Goal: Task Accomplishment & Management: Use online tool/utility

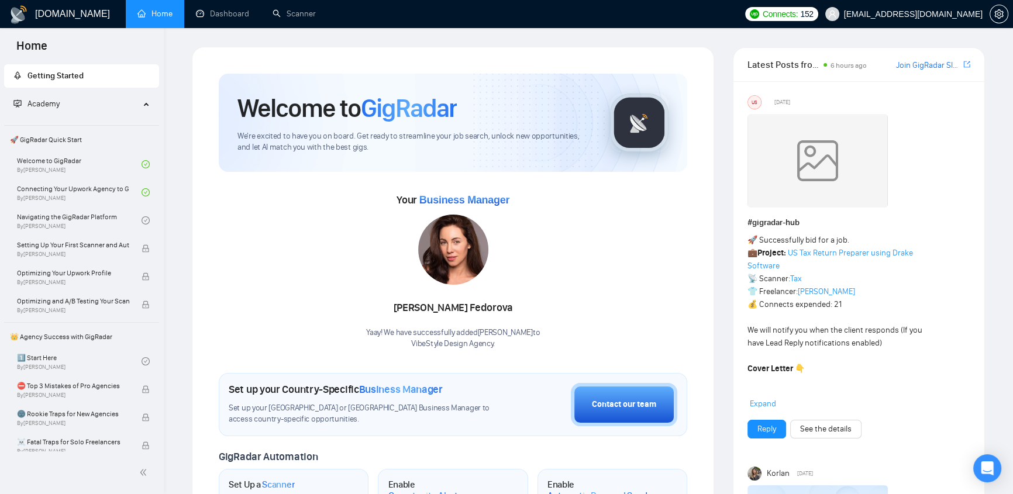
click at [933, 14] on span "[EMAIL_ADDRESS][DOMAIN_NAME]" at bounding box center [913, 14] width 139 height 0
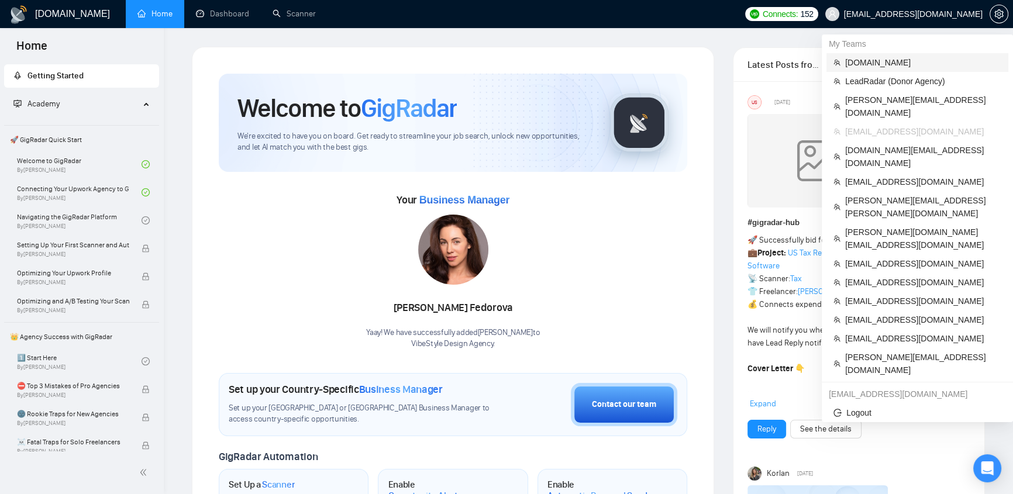
click at [861, 61] on span "[DOMAIN_NAME]" at bounding box center [923, 62] width 156 height 13
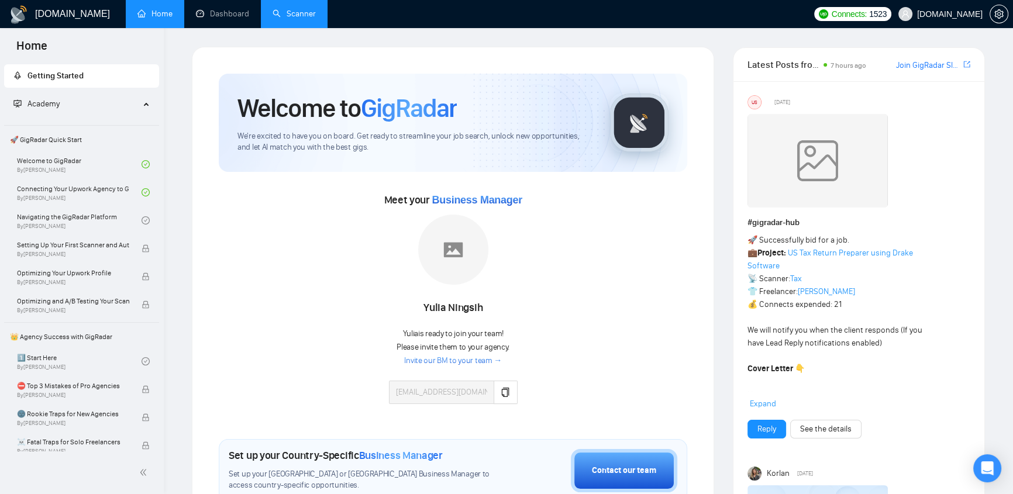
click at [314, 16] on link "Scanner" at bounding box center [293, 14] width 43 height 10
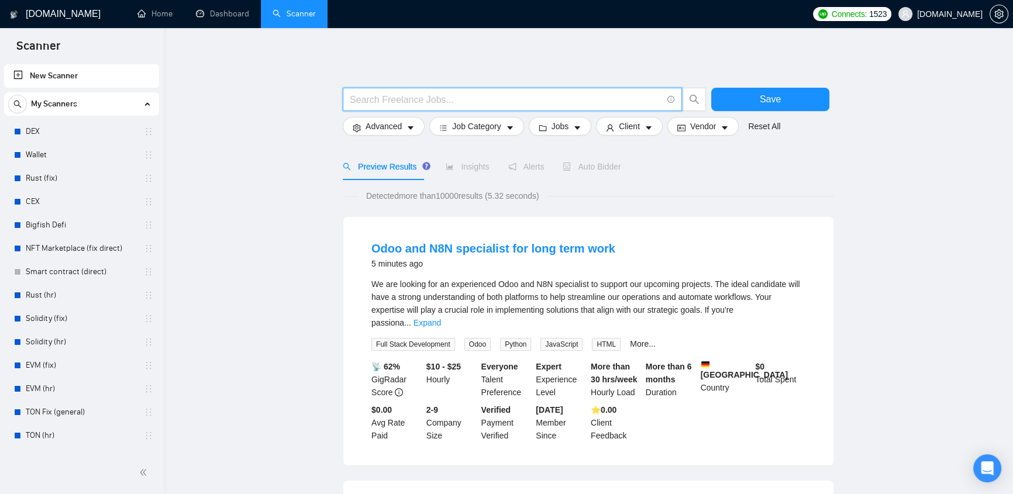
click at [445, 96] on input "text" at bounding box center [506, 99] width 312 height 15
paste input "AWS | Amazon | "Amazon Web Services""
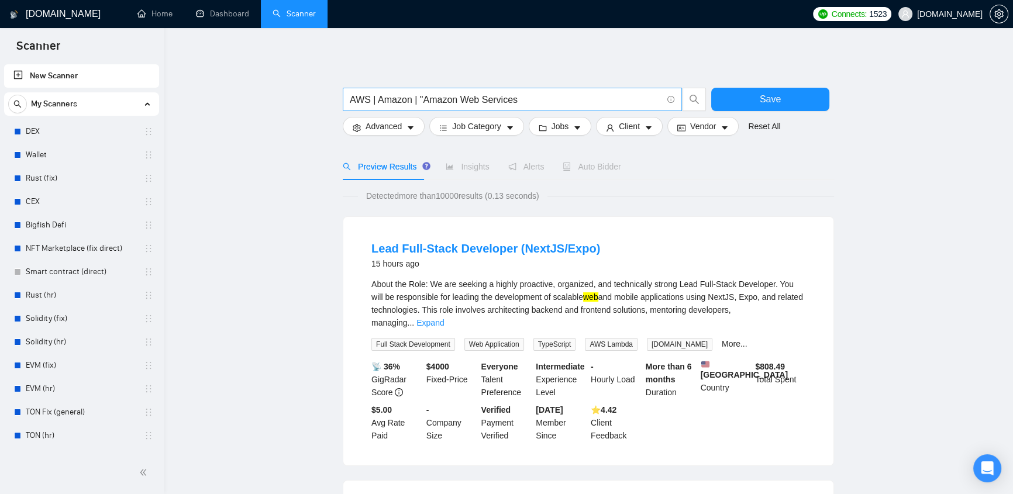
click at [422, 98] on input "AWS | Amazon | "Amazon Web Services" at bounding box center [506, 99] width 312 height 15
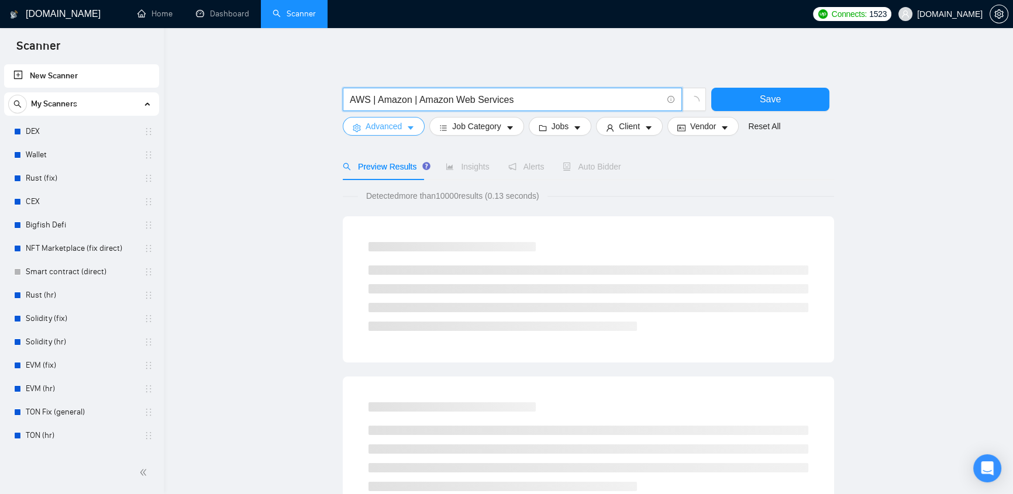
type input "AWS | Amazon | Amazon Web Services"
click at [399, 127] on span "Advanced" at bounding box center [383, 126] width 36 height 13
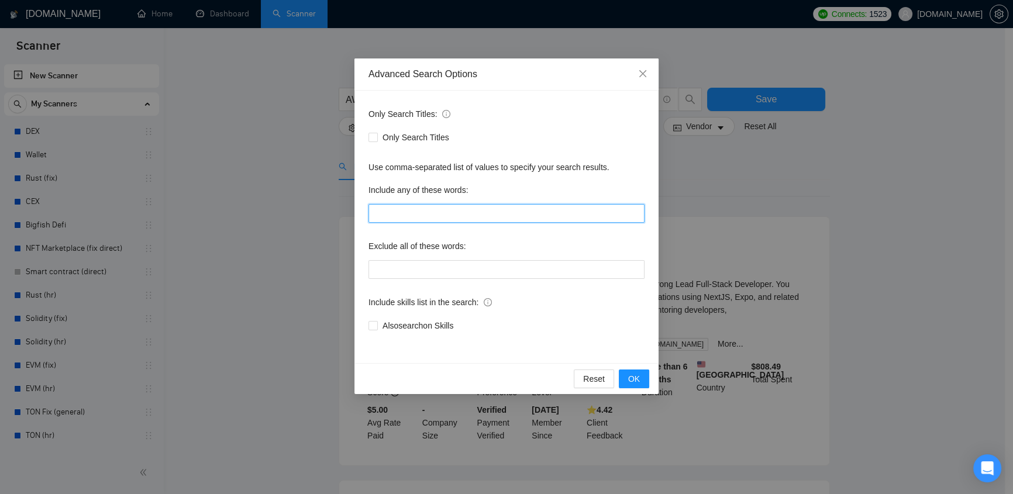
click at [421, 205] on input "text" at bounding box center [506, 213] width 276 height 19
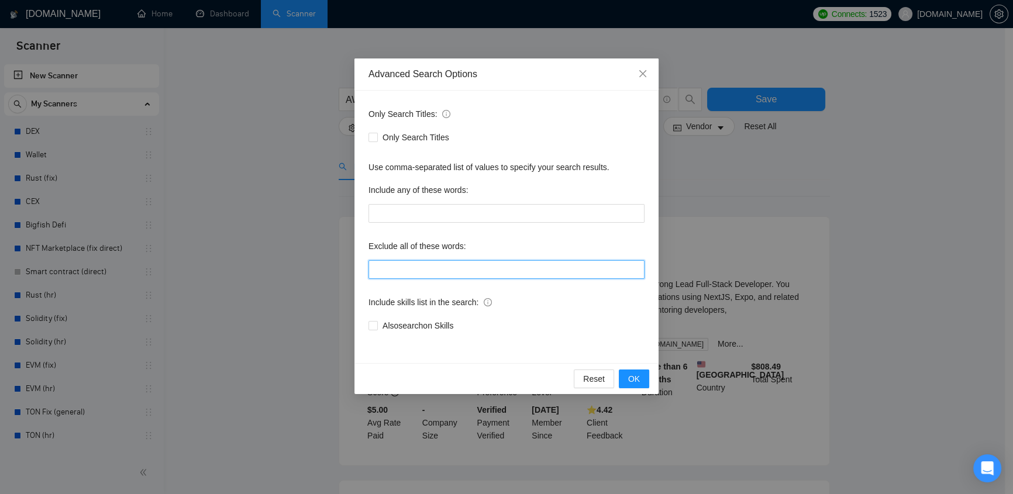
click at [409, 271] on input "text" at bounding box center [506, 269] width 276 height 19
click at [640, 72] on icon "close" at bounding box center [642, 73] width 9 height 9
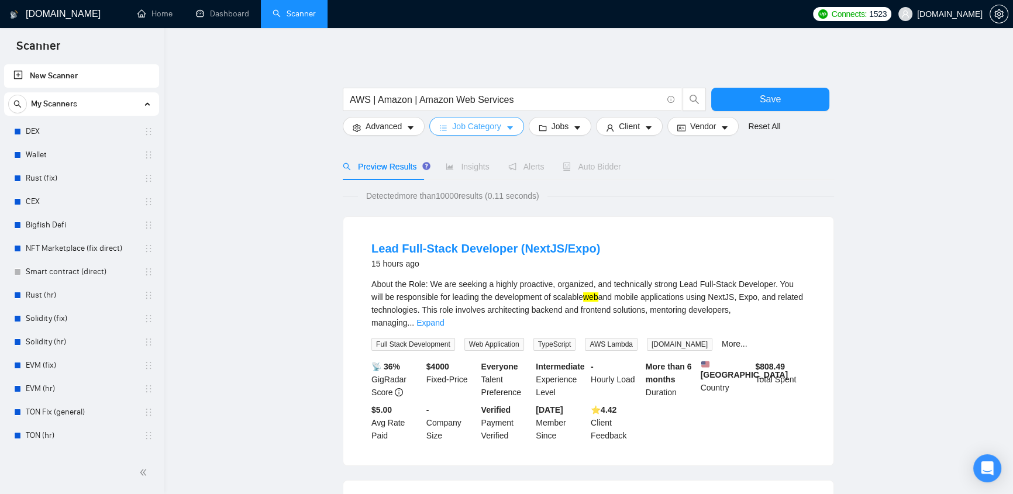
click at [461, 130] on span "Job Category" at bounding box center [476, 126] width 49 height 13
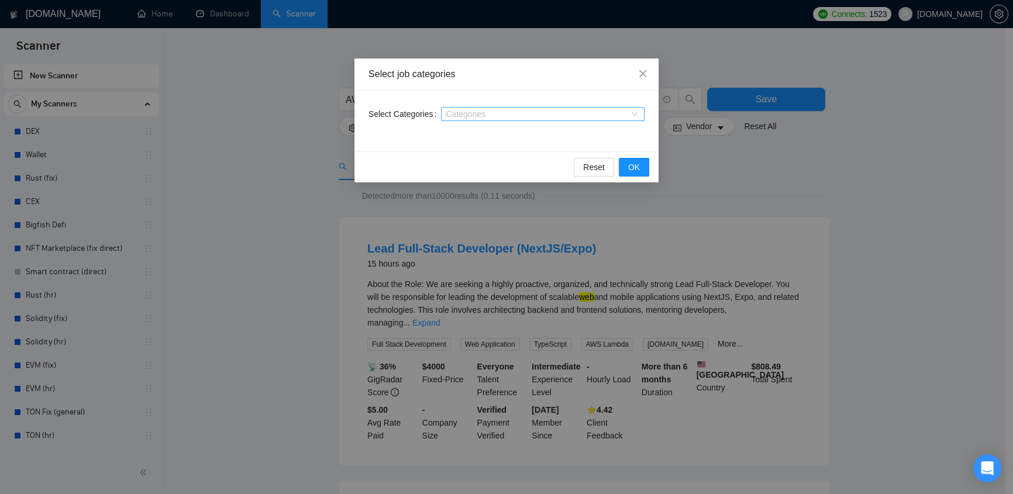
click at [476, 118] on div at bounding box center [537, 113] width 186 height 9
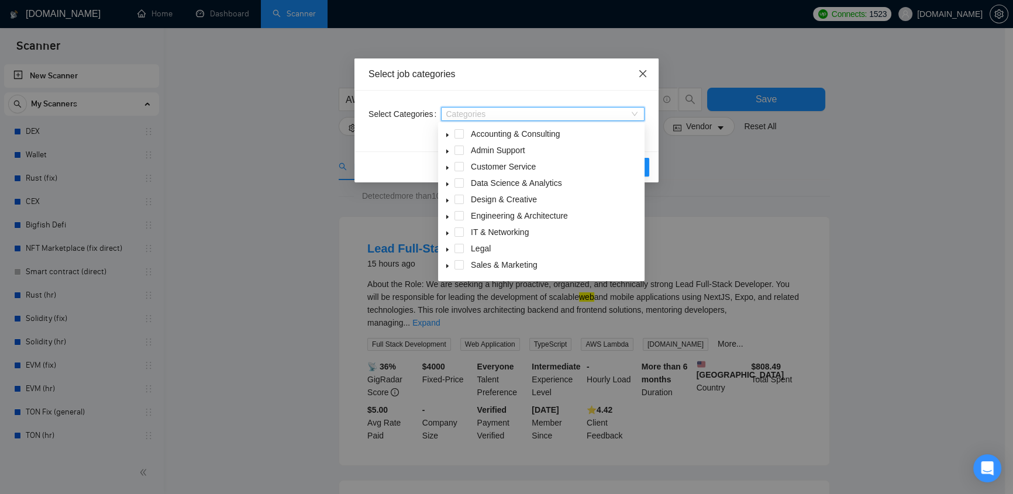
click at [647, 73] on span "Close" at bounding box center [643, 74] width 32 height 32
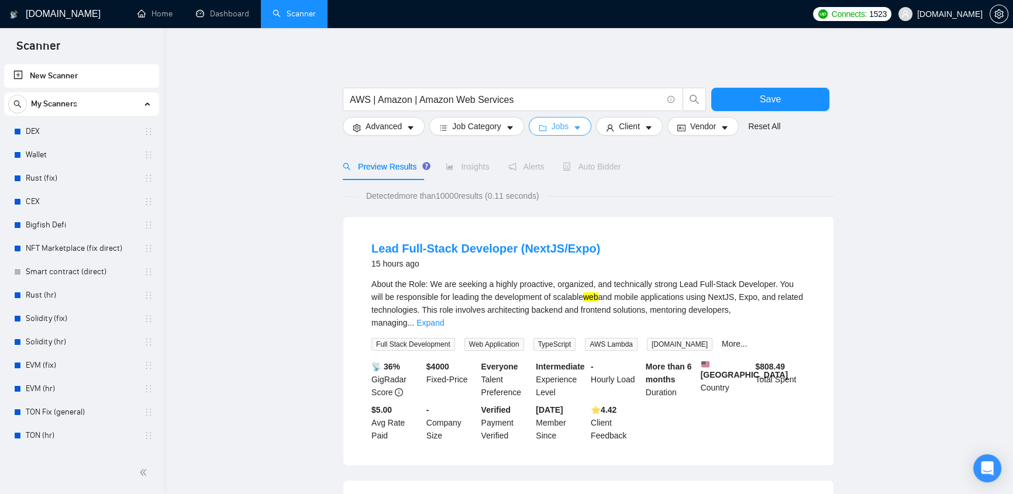
click at [560, 127] on span "Jobs" at bounding box center [560, 126] width 18 height 13
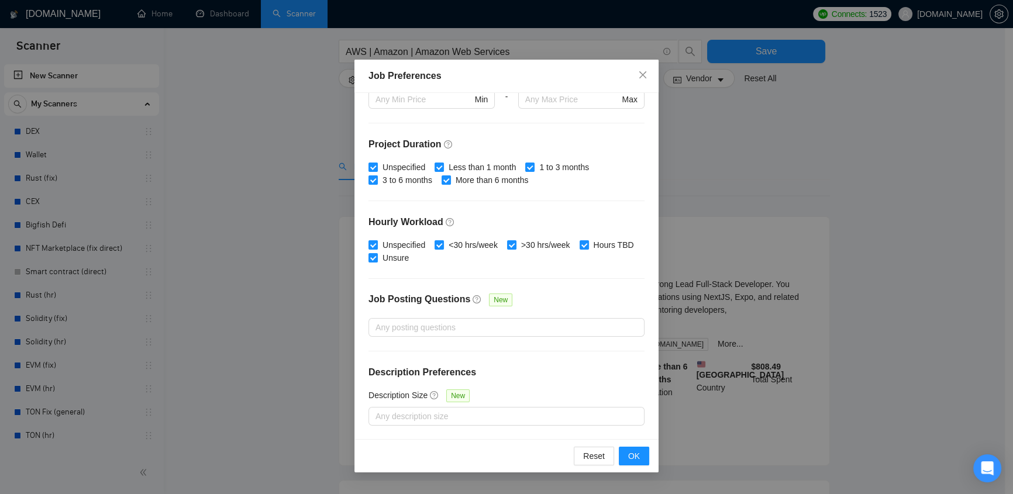
scroll to position [123, 0]
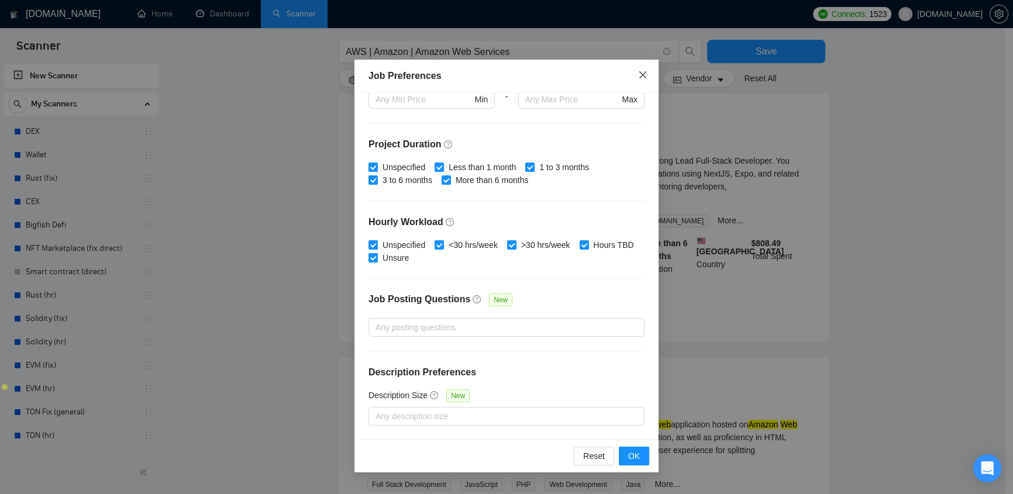
click at [644, 75] on icon "close" at bounding box center [642, 74] width 9 height 9
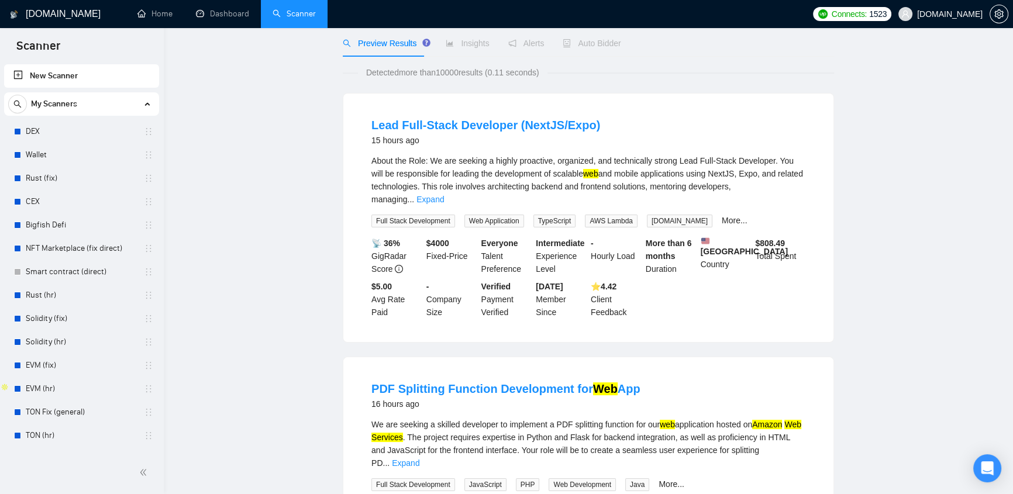
scroll to position [0, 0]
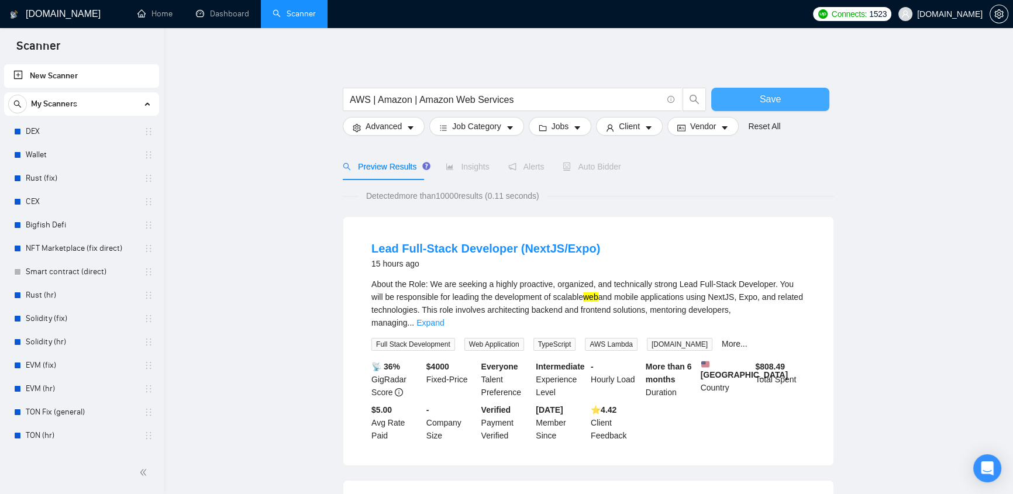
click at [781, 101] on button "Save" at bounding box center [770, 99] width 118 height 23
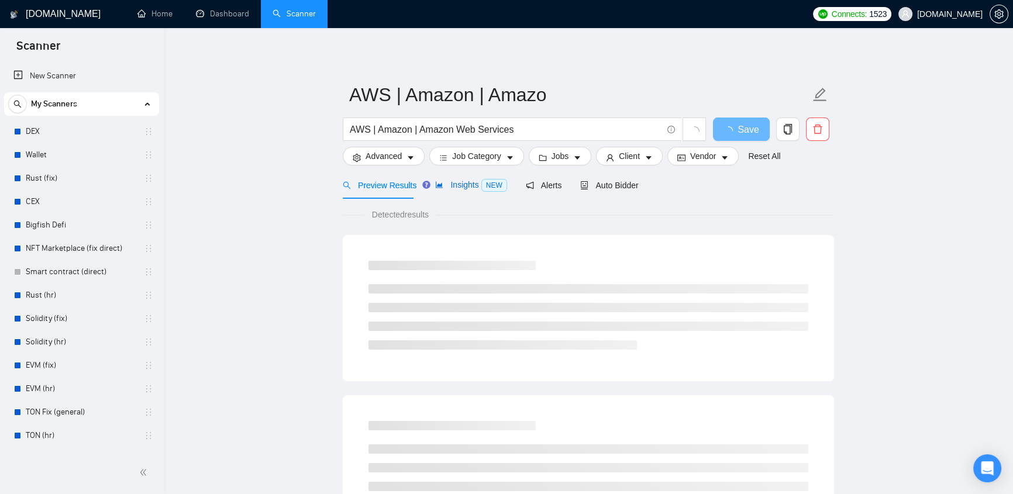
click at [474, 178] on div "Insights NEW" at bounding box center [470, 184] width 71 height 13
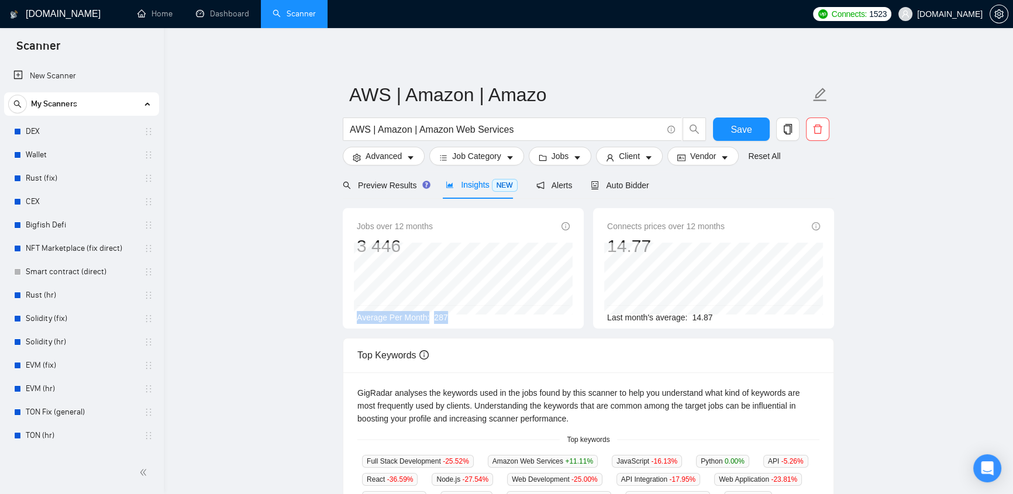
drag, startPoint x: 357, startPoint y: 321, endPoint x: 478, endPoint y: 324, distance: 121.6
click at [478, 324] on div "Jobs over 12 months 3 446 [DATE] 248 Average Per Month: 287" at bounding box center [463, 268] width 241 height 120
click at [462, 314] on div "Average Per Month: 287" at bounding box center [463, 317] width 213 height 13
click at [644, 158] on icon "caret-down" at bounding box center [648, 158] width 8 height 8
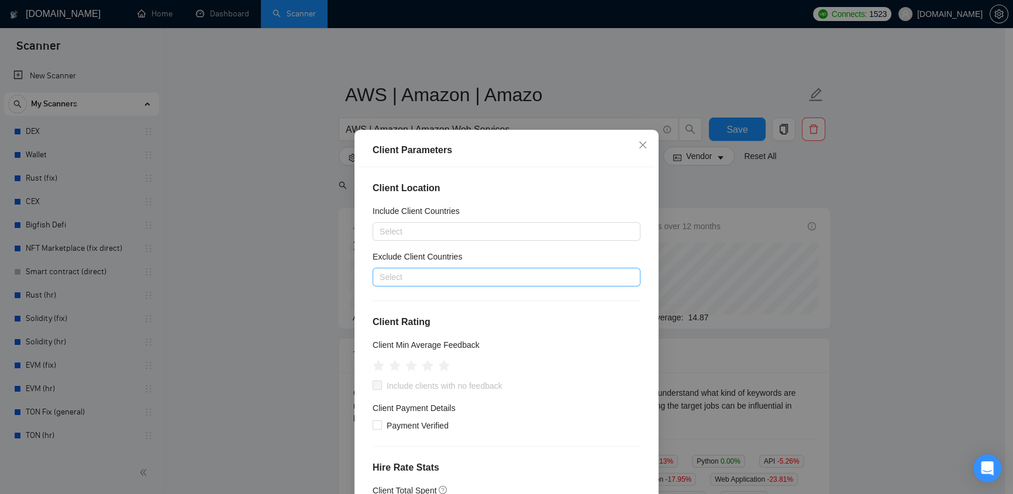
click at [443, 277] on div at bounding box center [500, 277] width 250 height 14
click at [447, 225] on div at bounding box center [500, 232] width 250 height 14
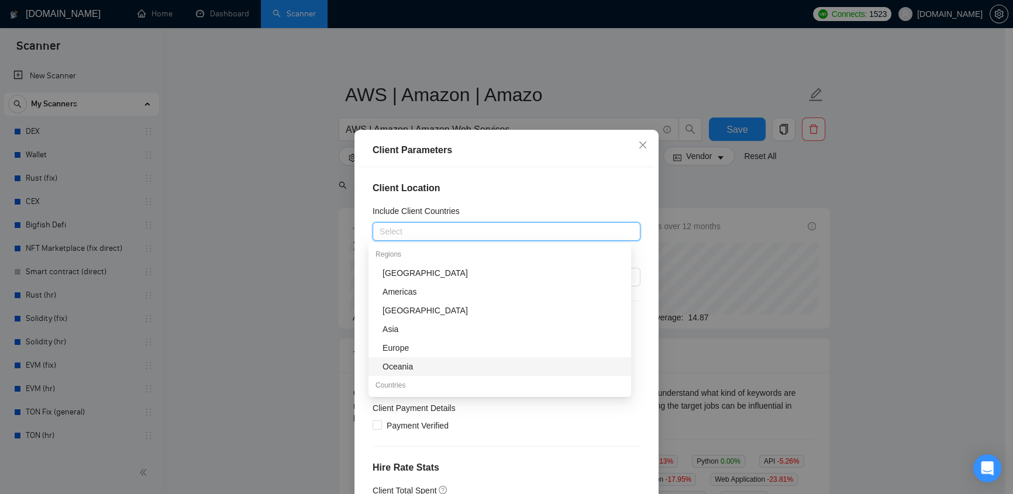
click at [514, 436] on div "Client Location Include Client Countries Select Exclude Client Countries Select…" at bounding box center [506, 340] width 296 height 346
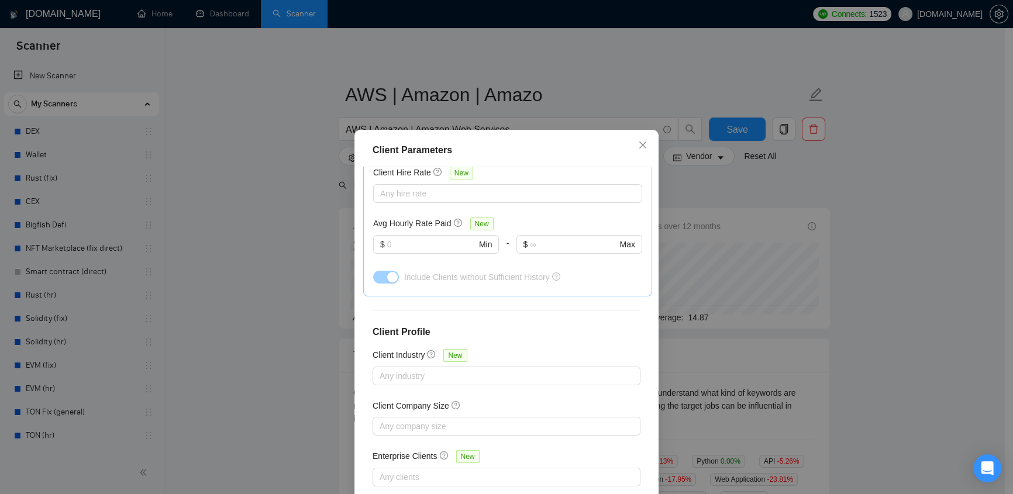
scroll to position [70, 0]
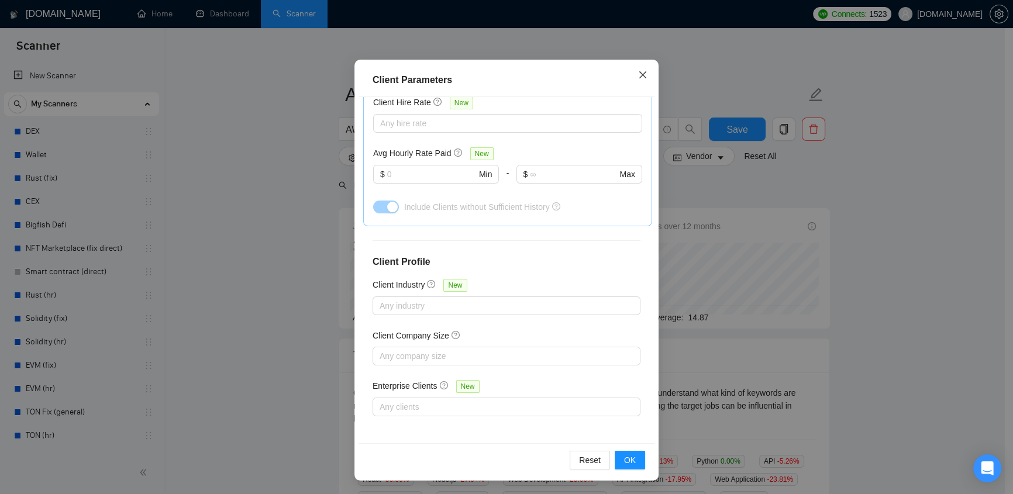
click at [639, 75] on icon "close" at bounding box center [642, 74] width 7 height 7
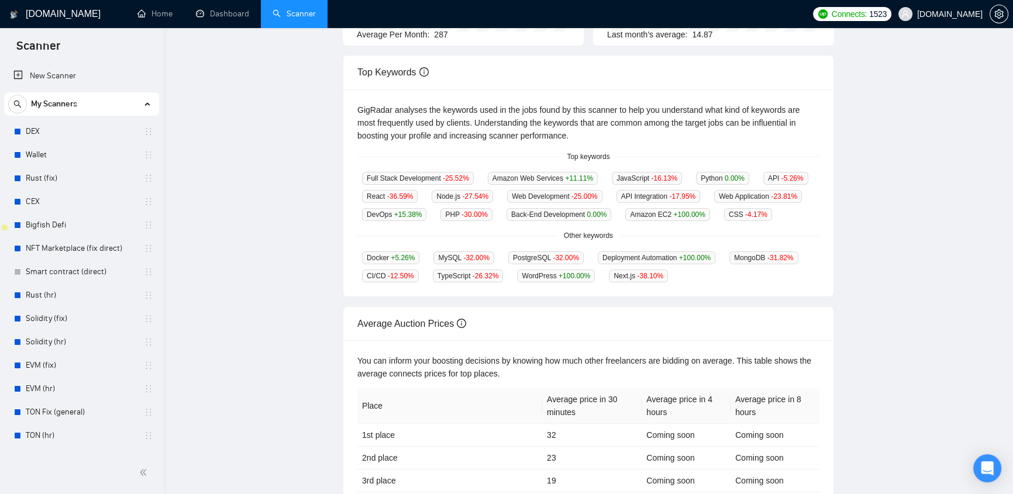
scroll to position [0, 0]
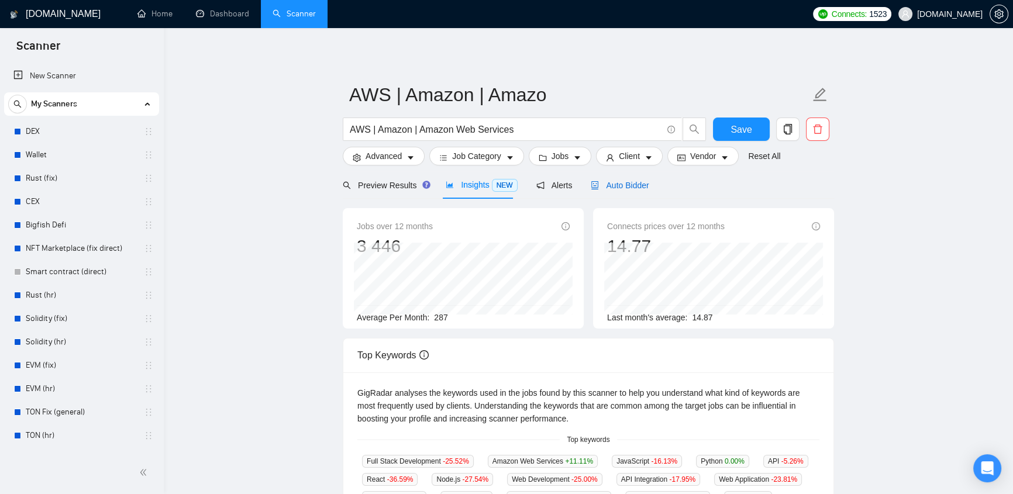
click at [632, 184] on span "Auto Bidder" at bounding box center [620, 185] width 58 height 9
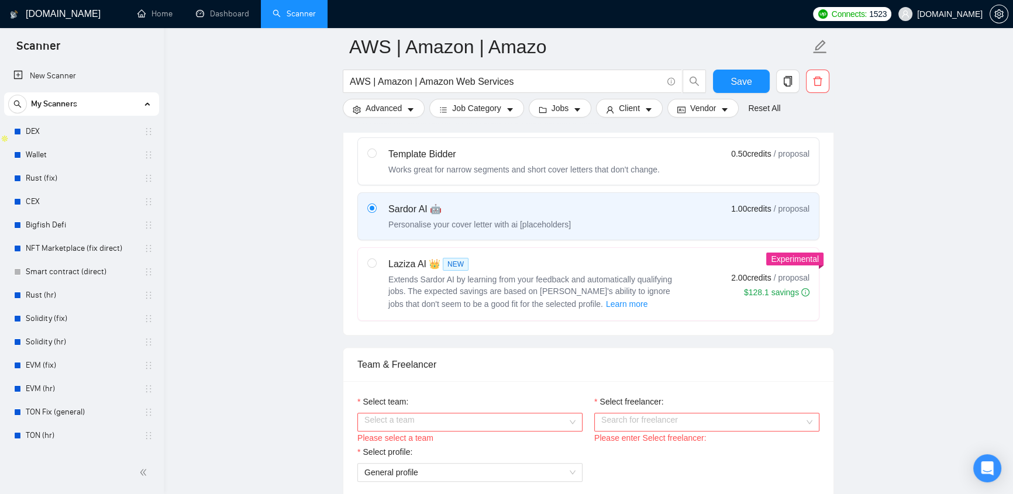
scroll to position [620, 0]
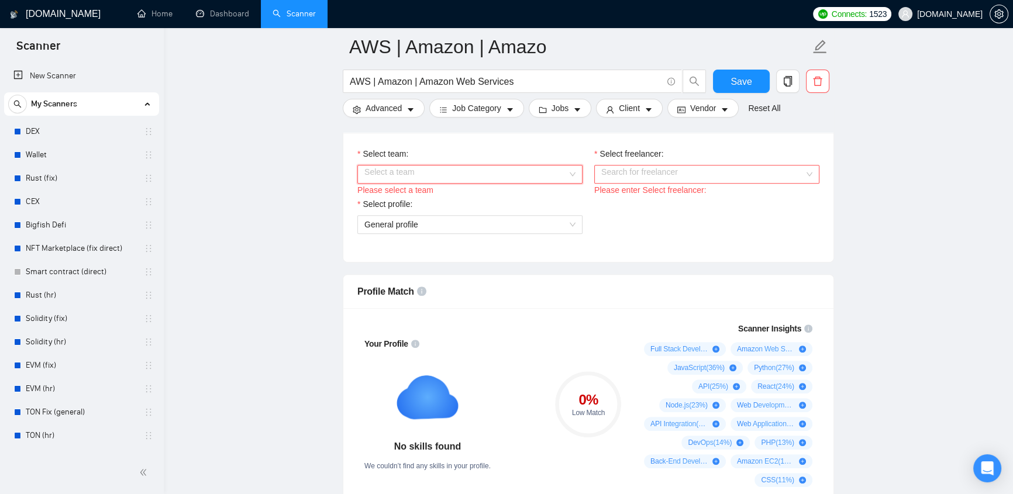
click at [557, 170] on input "Select team:" at bounding box center [465, 174] width 203 height 18
click at [469, 193] on div "👌🔥 EvaCodes -> Vetted Blockchain Developers" at bounding box center [469, 195] width 211 height 13
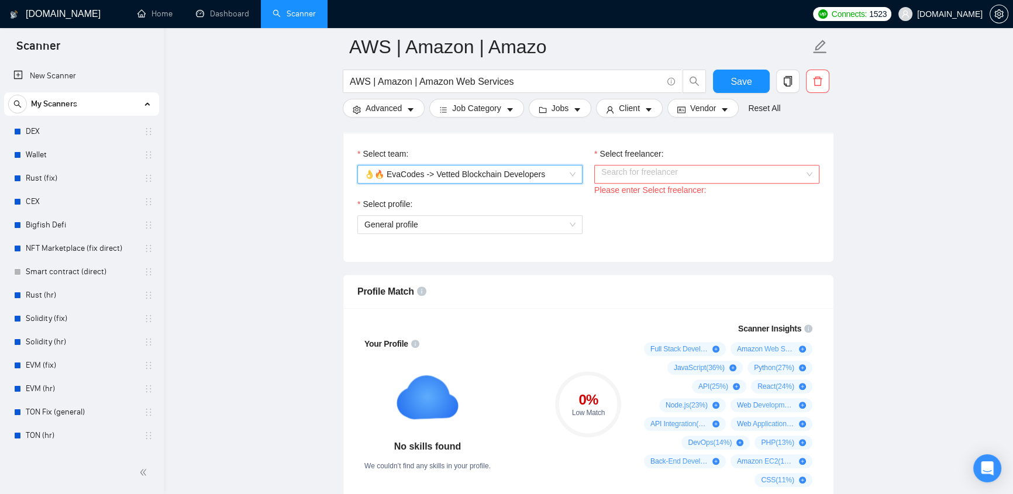
click at [793, 178] on input "Select freelancer:" at bounding box center [702, 174] width 203 height 18
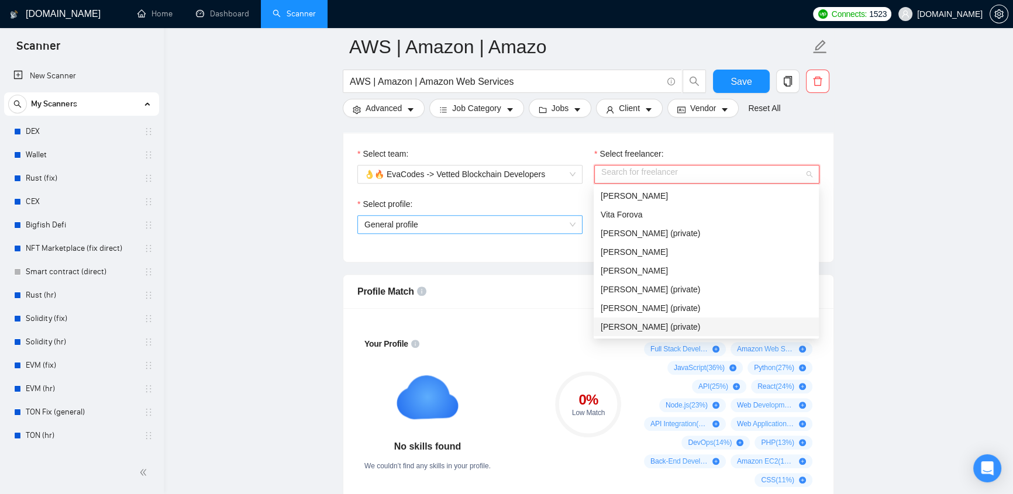
click at [502, 223] on span "General profile" at bounding box center [469, 225] width 211 height 18
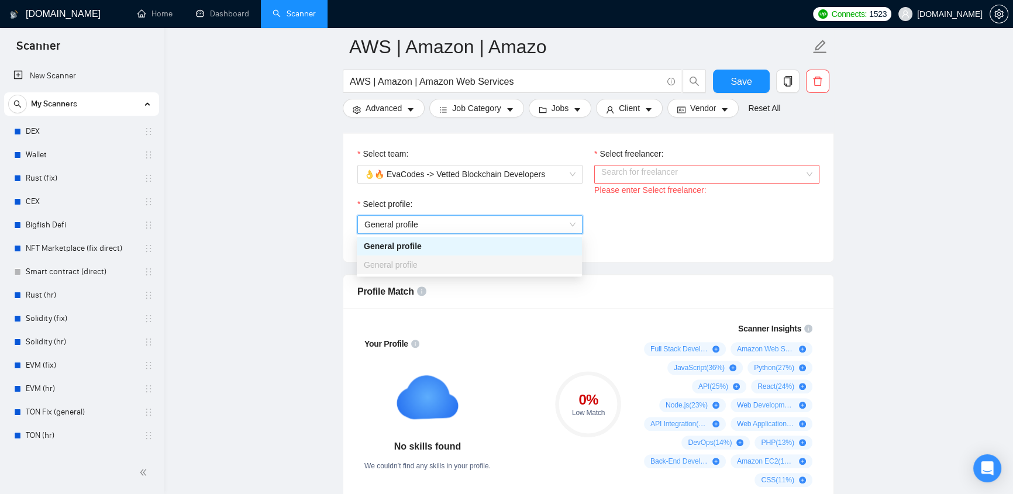
click at [642, 221] on div "Select profile: General profile General profile" at bounding box center [588, 223] width 474 height 50
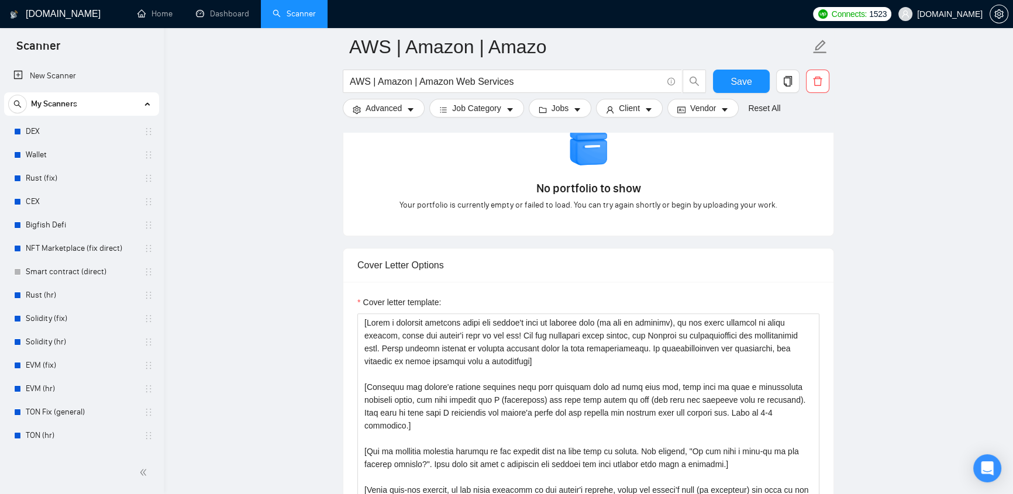
scroll to position [1239, 0]
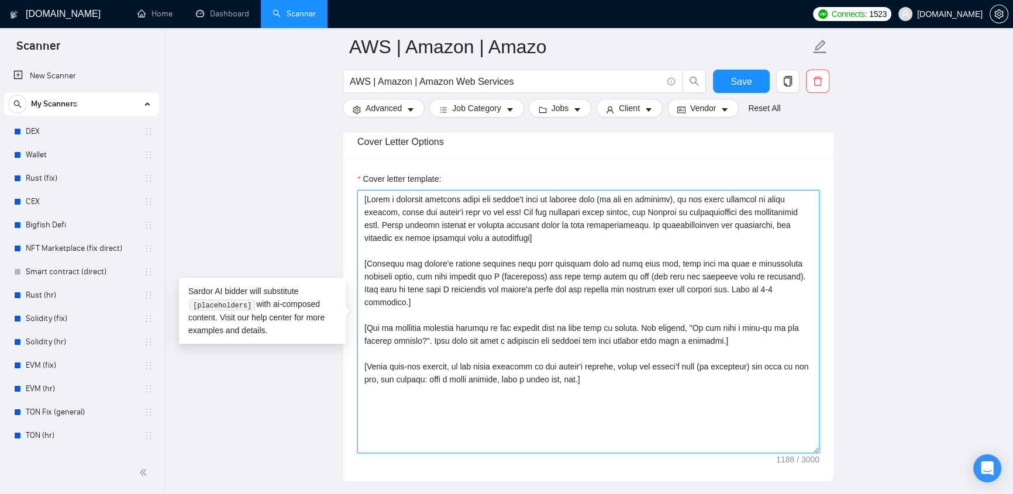
drag, startPoint x: 495, startPoint y: 302, endPoint x: 392, endPoint y: 210, distance: 138.3
click at [352, 187] on div "Cover letter template:" at bounding box center [588, 319] width 490 height 323
click at [444, 232] on textarea "Cover letter template:" at bounding box center [588, 321] width 462 height 263
drag, startPoint x: 362, startPoint y: 203, endPoint x: 626, endPoint y: 399, distance: 328.0
click at [626, 399] on textarea "Cover letter template:" at bounding box center [588, 321] width 462 height 263
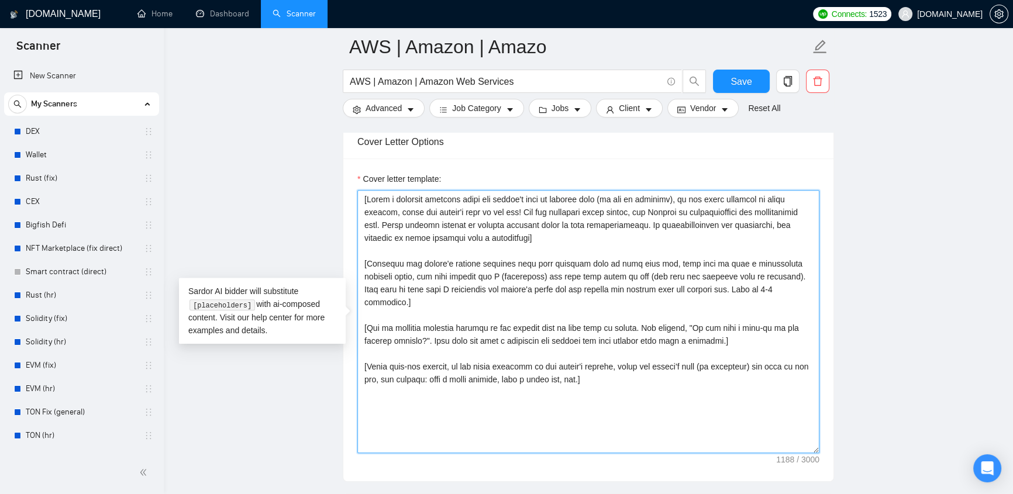
click at [624, 399] on textarea "Cover letter template:" at bounding box center [588, 321] width 462 height 263
click at [368, 334] on textarea "Cover letter template:" at bounding box center [588, 321] width 462 height 263
drag, startPoint x: 601, startPoint y: 368, endPoint x: 368, endPoint y: 195, distance: 290.5
click at [358, 182] on div "Cover letter template:" at bounding box center [588, 312] width 462 height 281
click at [593, 385] on textarea "Cover letter template:" at bounding box center [588, 321] width 462 height 263
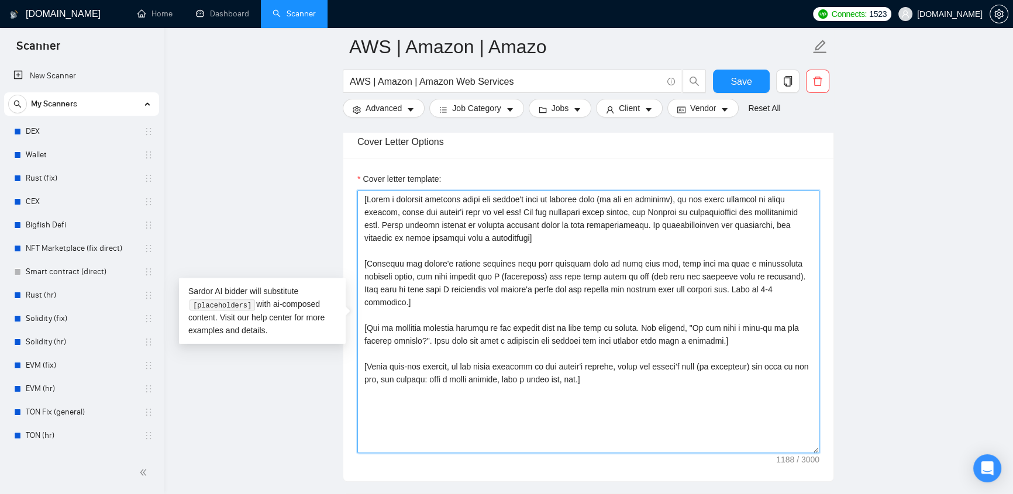
drag, startPoint x: 595, startPoint y: 372, endPoint x: 363, endPoint y: 187, distance: 296.7
click at [363, 187] on div "Cover letter template:" at bounding box center [588, 312] width 462 height 281
click at [590, 372] on textarea "Cover letter template:" at bounding box center [588, 321] width 462 height 263
drag, startPoint x: 593, startPoint y: 367, endPoint x: 355, endPoint y: 191, distance: 296.0
click at [355, 191] on div "Cover letter template:" at bounding box center [588, 319] width 490 height 323
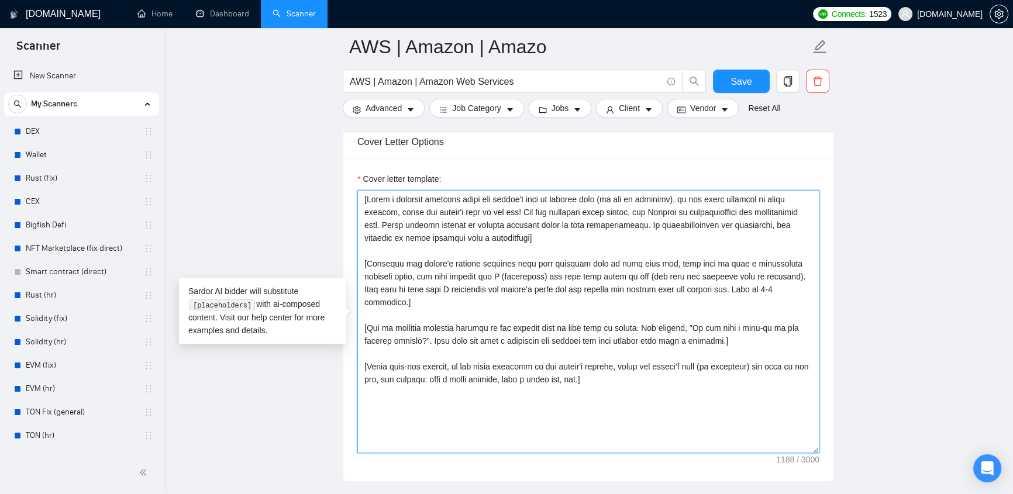
click at [604, 378] on textarea "Cover letter template:" at bounding box center [588, 321] width 462 height 263
click at [603, 377] on textarea "Cover letter template:" at bounding box center [588, 321] width 462 height 263
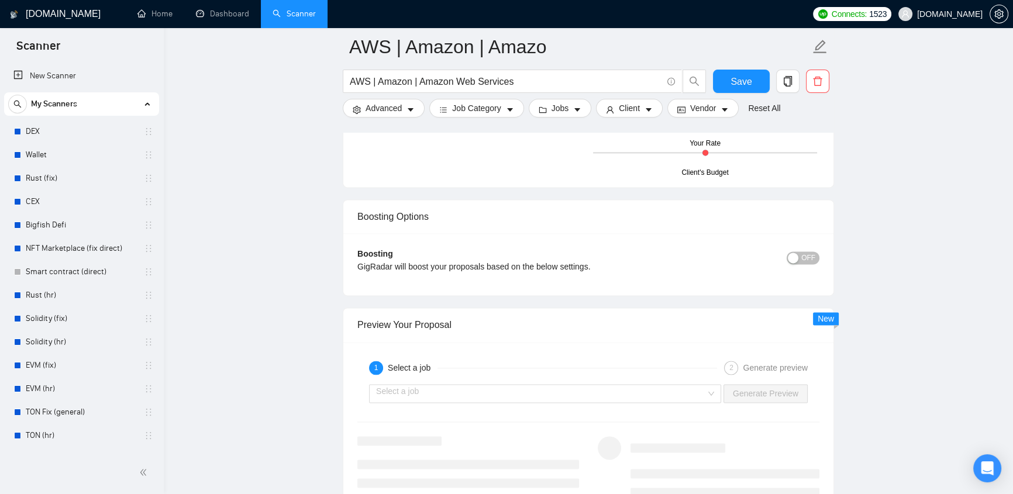
scroll to position [1860, 0]
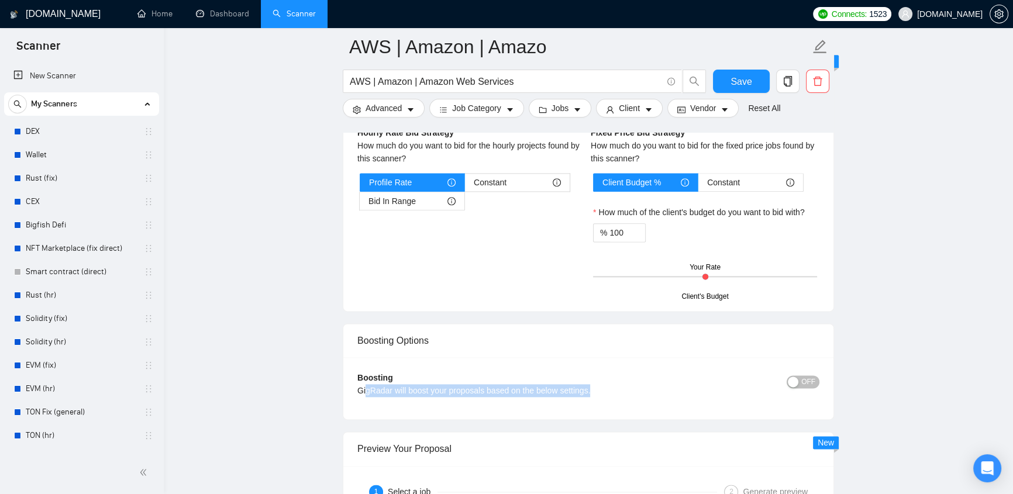
drag, startPoint x: 367, startPoint y: 393, endPoint x: 596, endPoint y: 393, distance: 229.2
click at [596, 393] on div "GigRadar will boost your proposals based on the below settings." at bounding box center [530, 390] width 347 height 13
click at [612, 387] on div "GigRadar will boost your proposals based on the below settings." at bounding box center [530, 390] width 347 height 13
click at [353, 365] on div "Boosting GigRadar will boost your proposals based on the below settings. OFF Bo…" at bounding box center [588, 388] width 490 height 62
drag, startPoint x: 354, startPoint y: 386, endPoint x: 598, endPoint y: 403, distance: 244.4
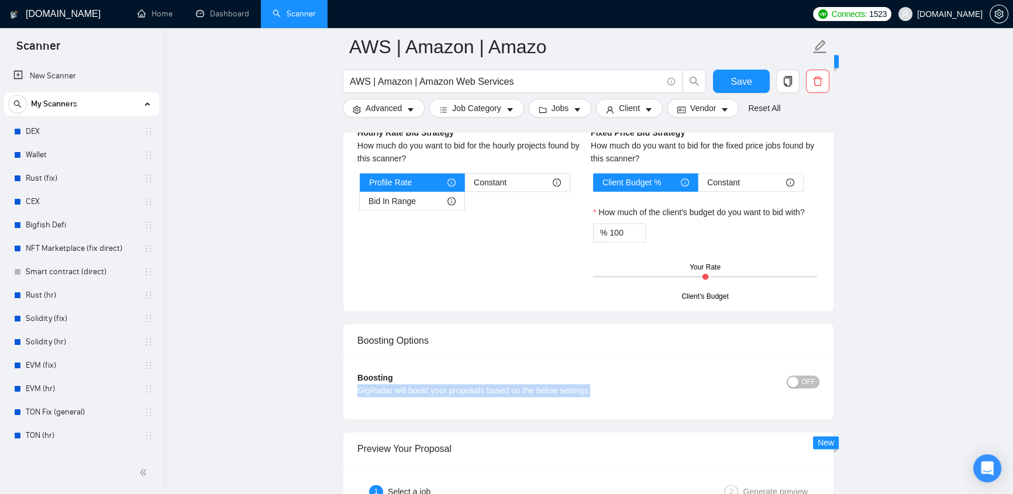
click at [598, 403] on div "Boosting GigRadar will boost your proposals based on the below settings. OFF Bo…" at bounding box center [588, 388] width 490 height 62
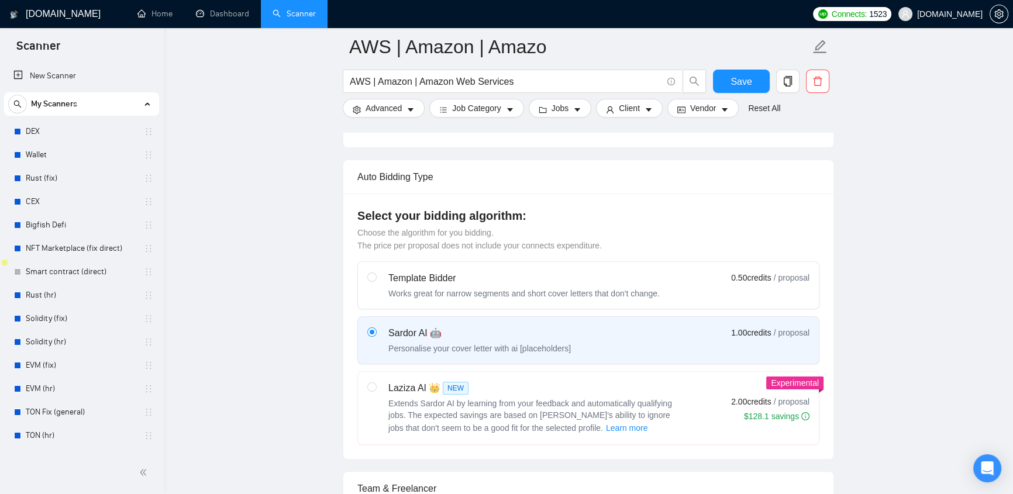
scroll to position [496, 0]
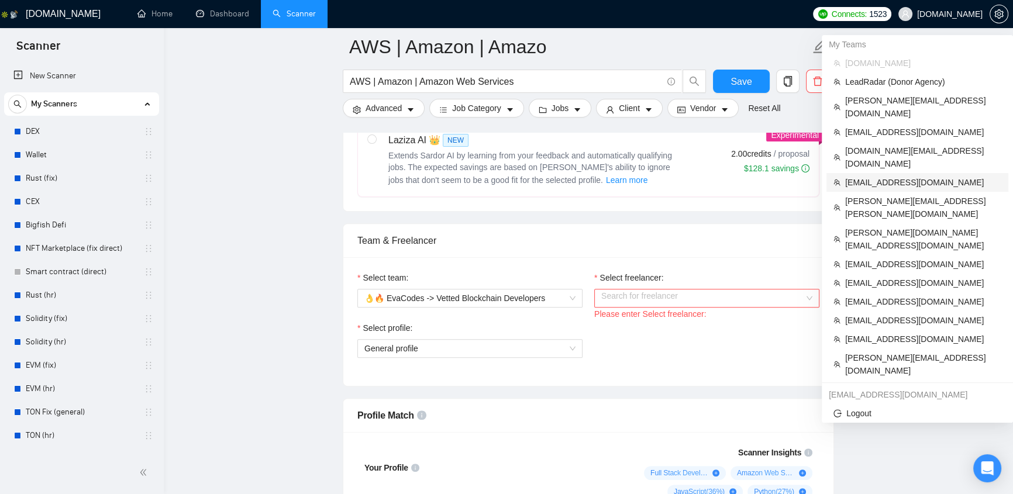
click at [898, 176] on span "[EMAIL_ADDRESS][DOMAIN_NAME]" at bounding box center [923, 182] width 156 height 13
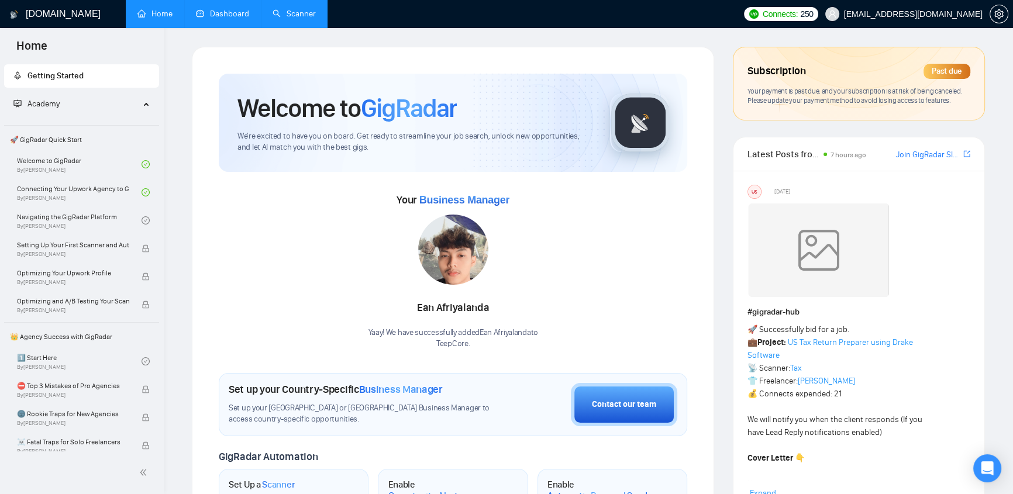
click at [225, 9] on link "Dashboard" at bounding box center [222, 14] width 53 height 10
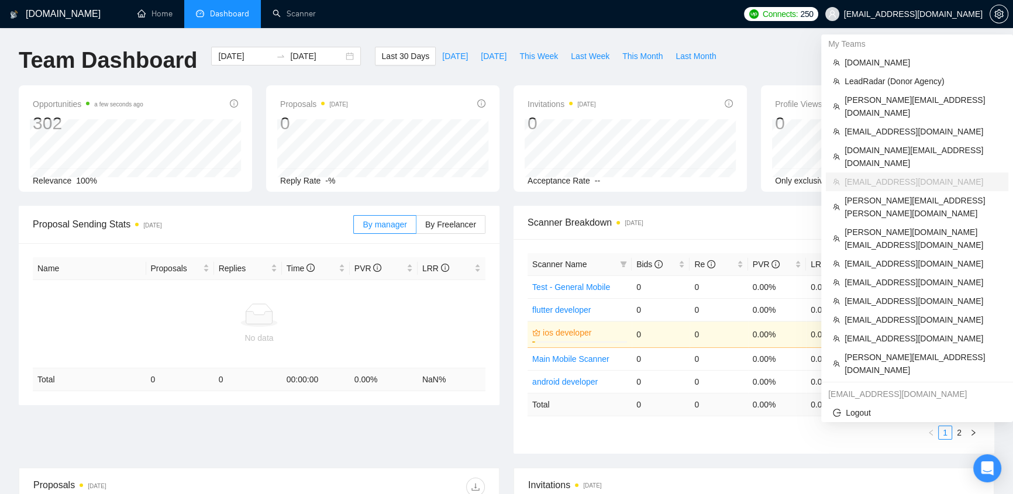
click at [956, 14] on span "[EMAIL_ADDRESS][DOMAIN_NAME]" at bounding box center [913, 14] width 139 height 0
click at [885, 125] on span "[EMAIL_ADDRESS][DOMAIN_NAME]" at bounding box center [922, 131] width 157 height 13
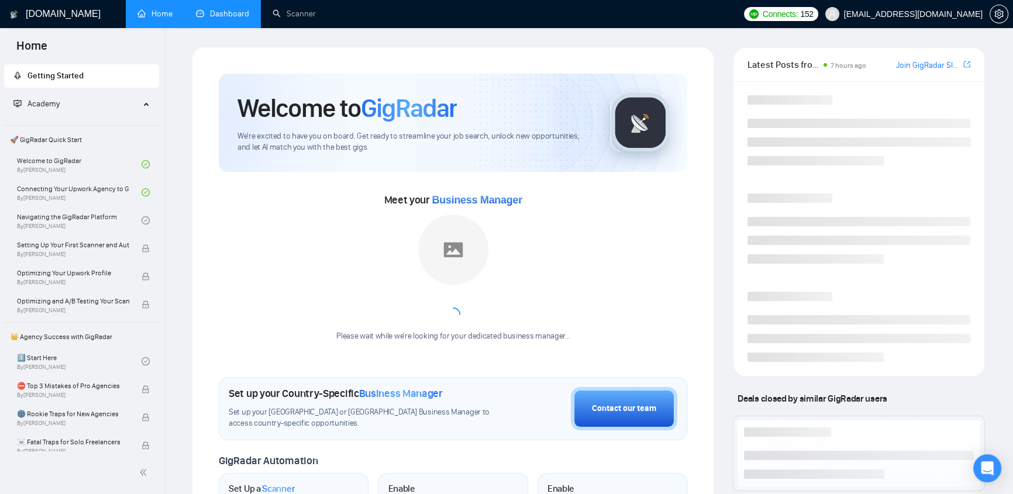
click at [230, 12] on link "Dashboard" at bounding box center [222, 14] width 53 height 10
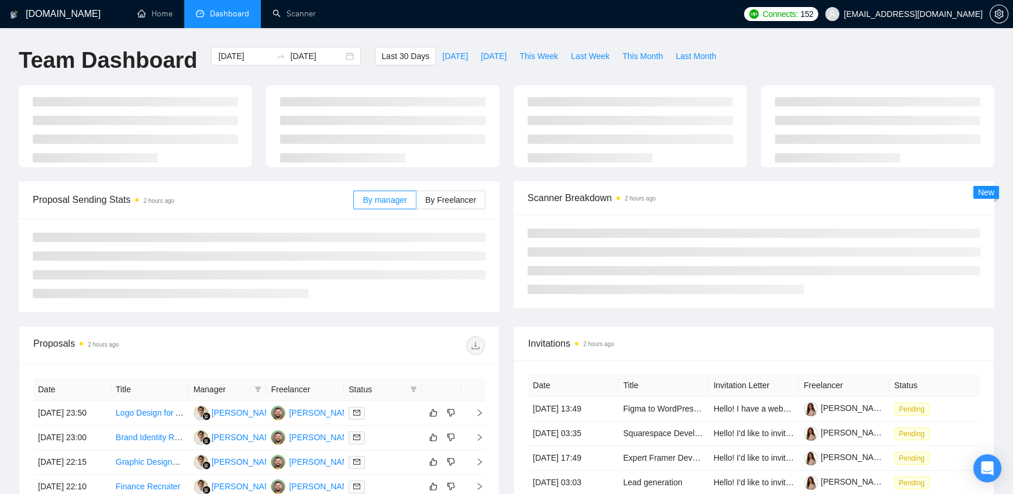
type input "[DATE]"
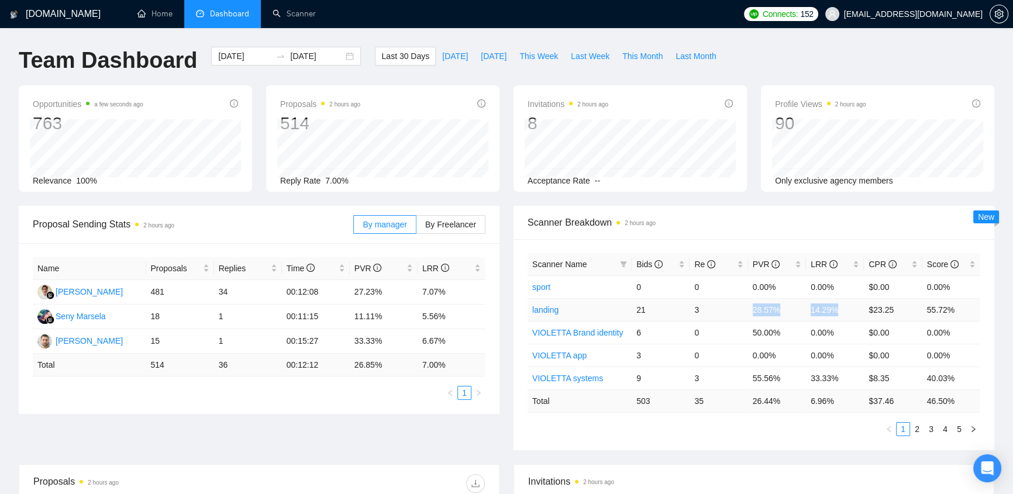
drag, startPoint x: 748, startPoint y: 309, endPoint x: 853, endPoint y: 305, distance: 104.7
click at [853, 305] on tr "landing 21 3 28.57% 14.29% $23.25 55.72%" at bounding box center [753, 309] width 453 height 23
drag, startPoint x: 744, startPoint y: 378, endPoint x: 848, endPoint y: 381, distance: 104.1
click at [848, 381] on tr "VIOLETTA systems 9 3 55.56% 33.33% $8.35 40.03%" at bounding box center [753, 378] width 453 height 23
click at [654, 258] on div "Bids" at bounding box center [660, 264] width 49 height 13
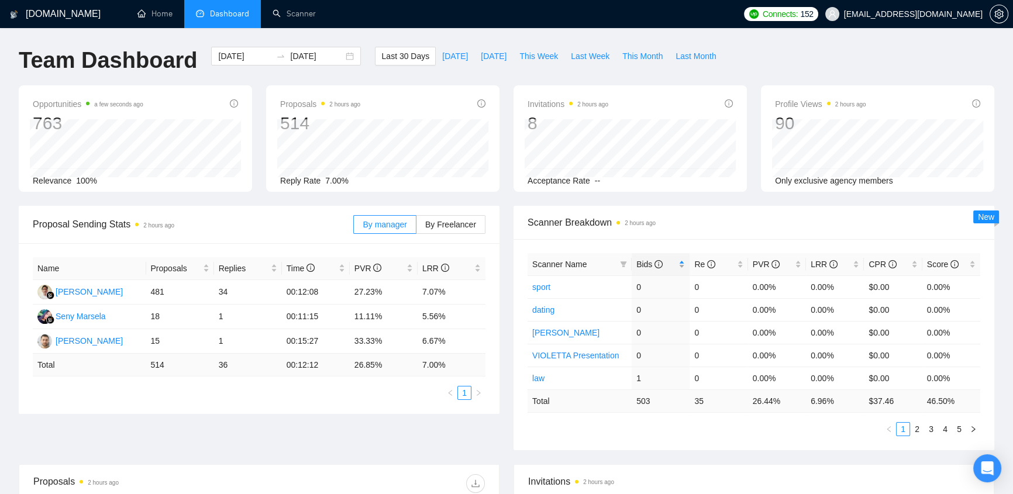
click at [654, 258] on div "Bids" at bounding box center [660, 264] width 49 height 13
click at [642, 262] on span "Bids" at bounding box center [649, 264] width 26 height 9
drag, startPoint x: 323, startPoint y: 341, endPoint x: 281, endPoint y: 342, distance: 41.5
click at [282, 342] on td "00:15:27" at bounding box center [316, 341] width 68 height 25
drag, startPoint x: 320, startPoint y: 291, endPoint x: 285, endPoint y: 286, distance: 35.4
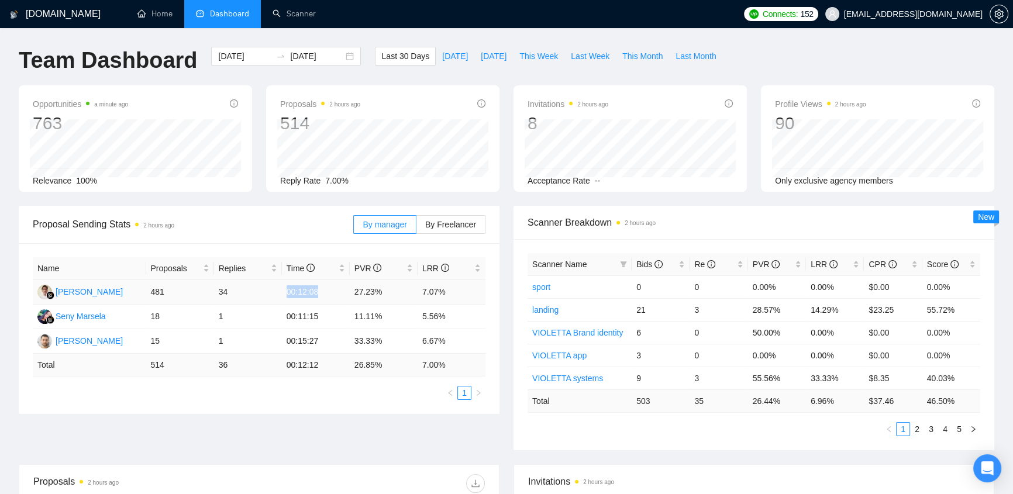
click at [285, 286] on td "00:12:08" at bounding box center [316, 292] width 68 height 25
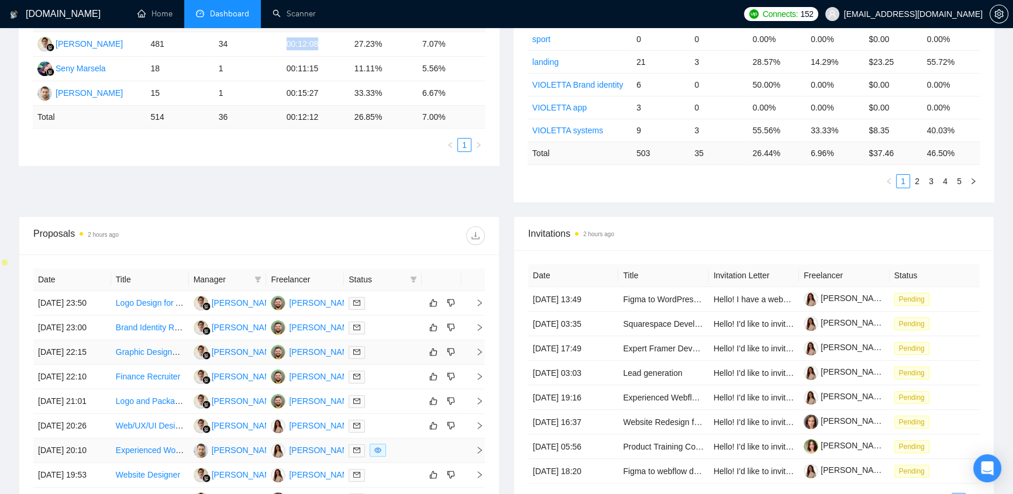
scroll to position [372, 0]
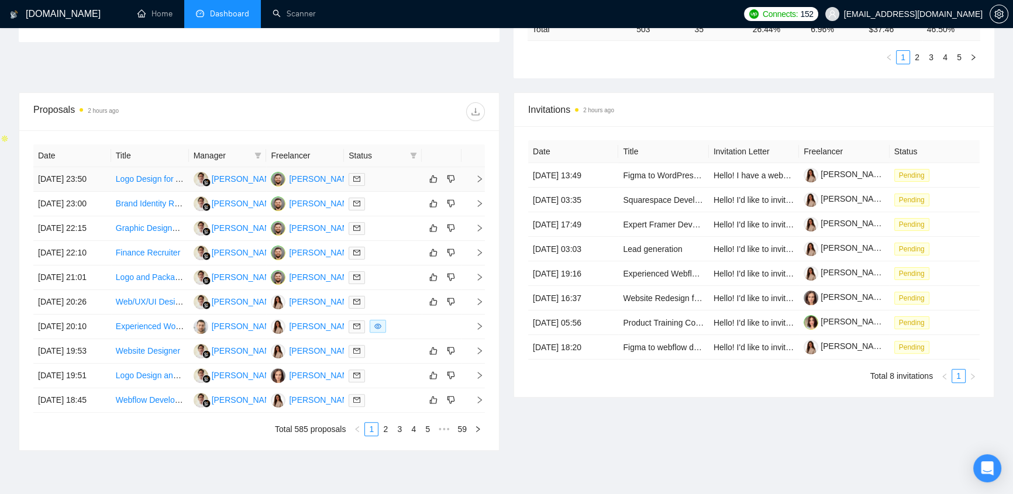
click at [377, 178] on div at bounding box center [382, 178] width 68 height 13
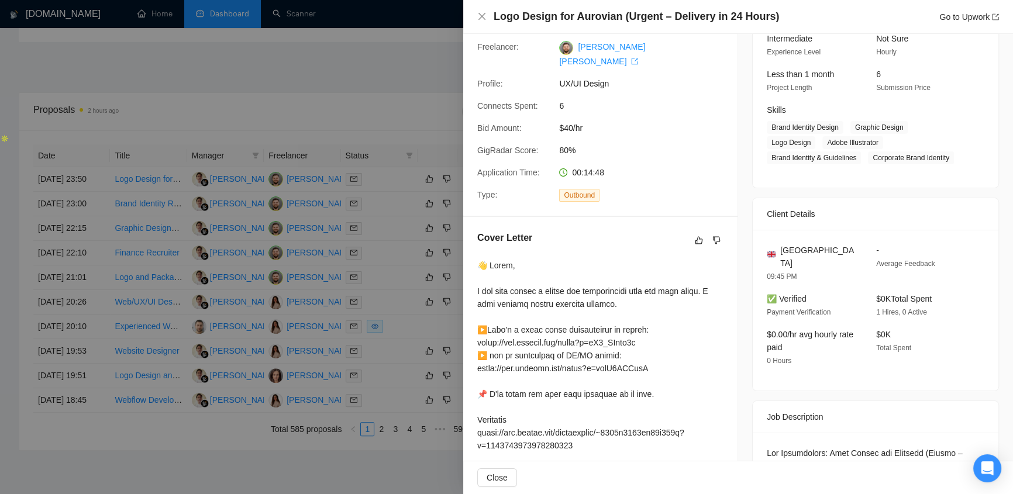
scroll to position [0, 0]
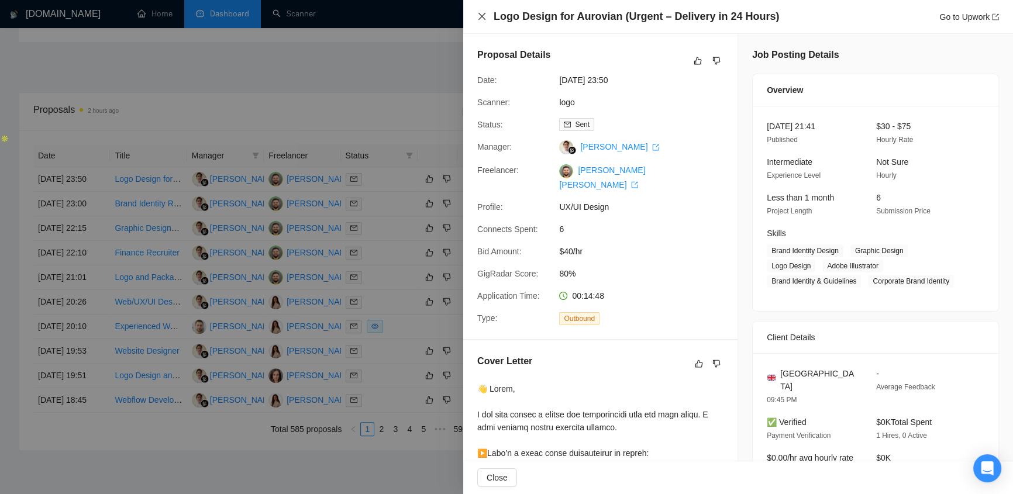
click at [481, 15] on icon "close" at bounding box center [481, 16] width 9 height 9
